Goal: Information Seeking & Learning: Learn about a topic

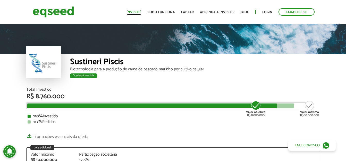
click at [135, 12] on link "Investir" at bounding box center [133, 12] width 15 height 3
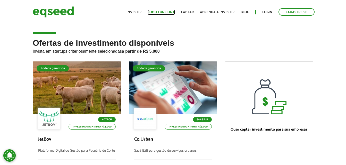
click at [168, 12] on link "Como funciona" at bounding box center [161, 12] width 27 height 3
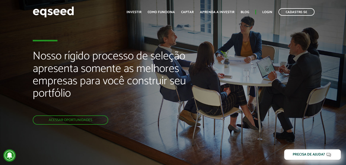
click at [189, 15] on ul "Início Investir Como funciona Captar Aprenda a investir Blog Login Cadastre-se" at bounding box center [220, 11] width 193 height 7
click at [191, 9] on ul "Início Investir Como funciona Captar Aprenda a investir Blog Login Cadastre-se" at bounding box center [220, 11] width 193 height 7
click at [190, 12] on link "Captar" at bounding box center [187, 12] width 13 height 3
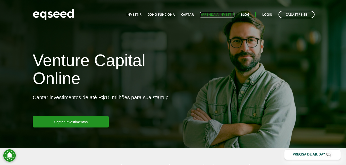
drag, startPoint x: 0, startPoint y: 0, endPoint x: 209, endPoint y: 12, distance: 208.9
click at [209, 13] on link "Aprenda a investir" at bounding box center [217, 14] width 34 height 3
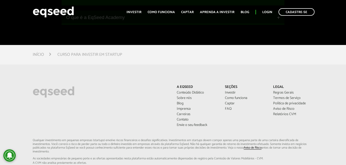
scroll to position [747, 0]
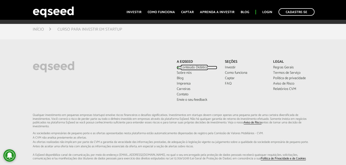
click at [190, 70] on link "Conteúdo Didático" at bounding box center [197, 68] width 40 height 4
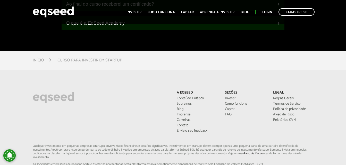
scroll to position [721, 0]
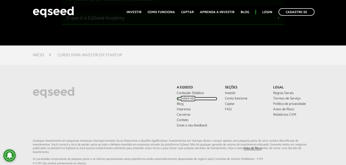
click at [189, 100] on link "Sobre nós" at bounding box center [197, 99] width 40 height 4
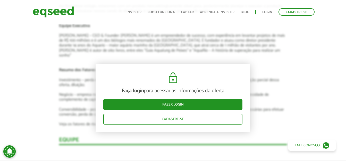
scroll to position [832, 0]
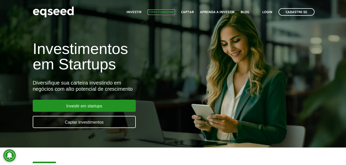
click at [153, 12] on link "Como funciona" at bounding box center [161, 12] width 27 height 3
